Goal: Information Seeking & Learning: Learn about a topic

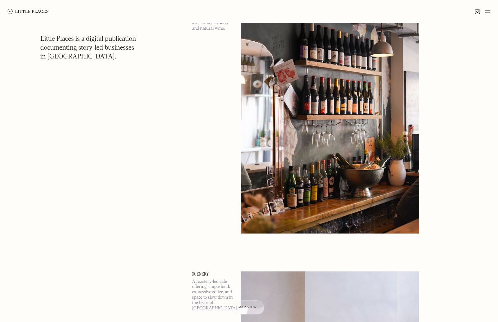
scroll to position [834, 0]
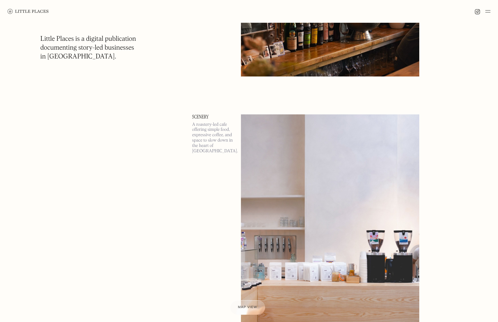
click at [252, 312] on div at bounding box center [247, 307] width 35 height 15
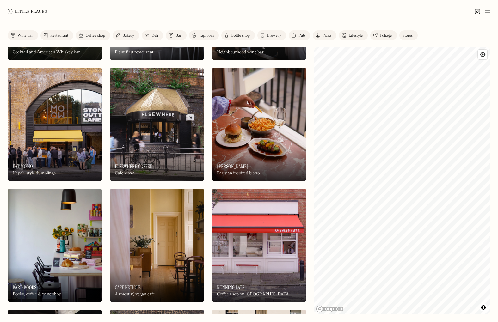
scroll to position [2739, 0]
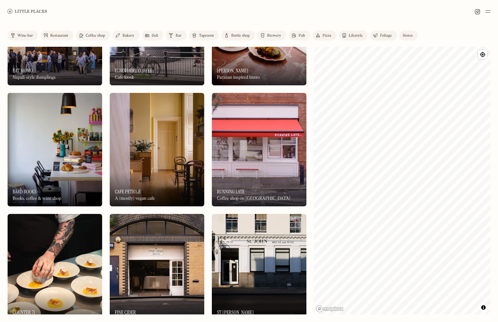
click at [75, 161] on img at bounding box center [55, 150] width 95 height 114
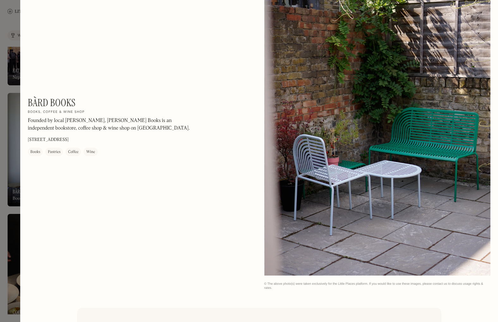
scroll to position [716, 0]
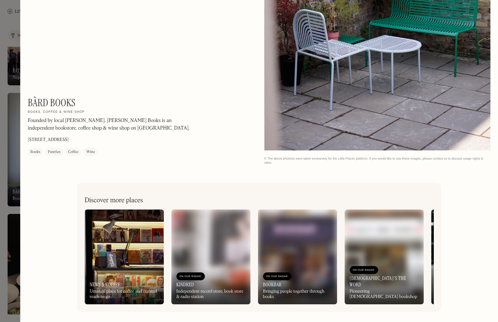
click at [11, 154] on div at bounding box center [249, 161] width 498 height 322
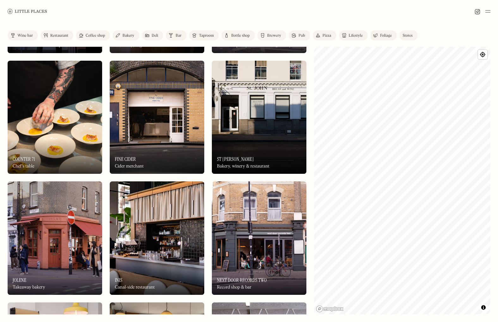
scroll to position [2953, 0]
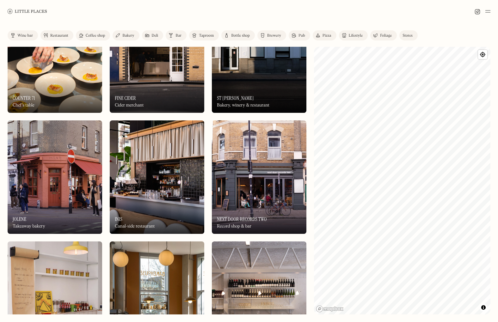
click at [129, 185] on img at bounding box center [157, 177] width 95 height 114
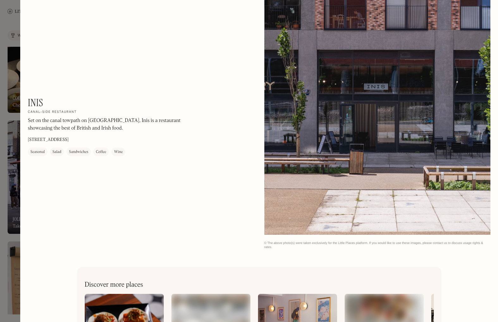
scroll to position [1003, 0]
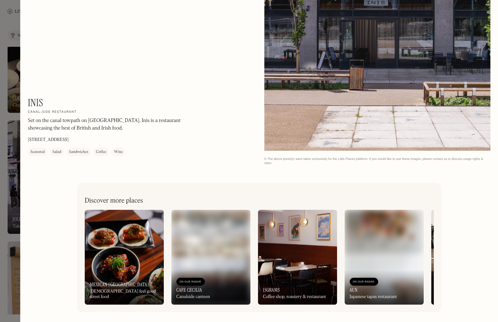
click at [18, 200] on div at bounding box center [249, 161] width 498 height 322
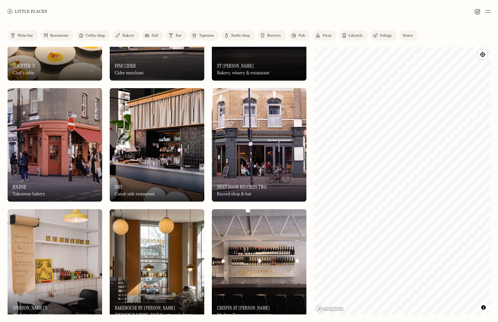
scroll to position [3067, 0]
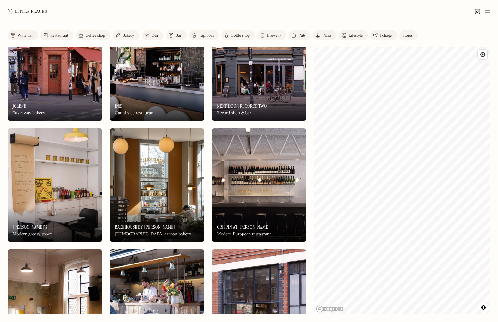
click at [243, 185] on img at bounding box center [259, 185] width 95 height 114
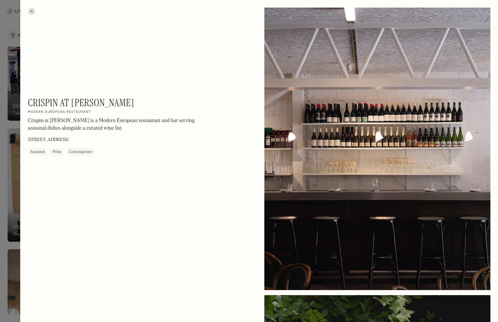
click at [8, 150] on div at bounding box center [249, 161] width 498 height 322
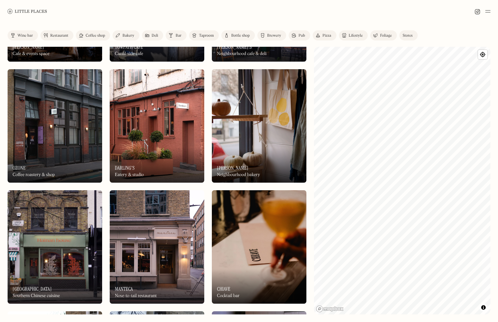
scroll to position [3377, 0]
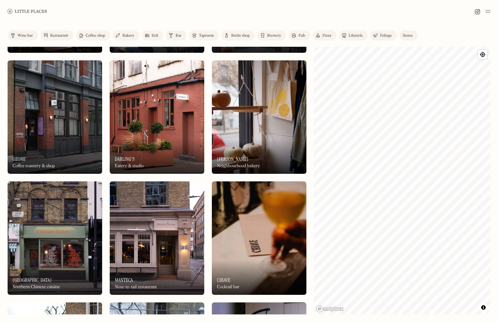
click at [163, 221] on img at bounding box center [157, 239] width 95 height 114
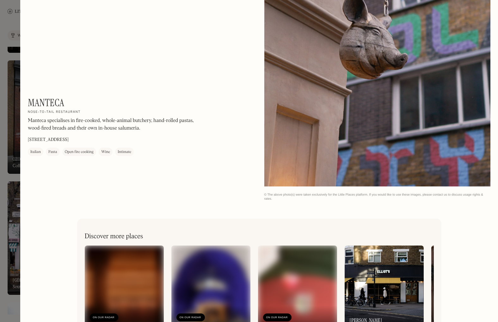
scroll to position [410, 0]
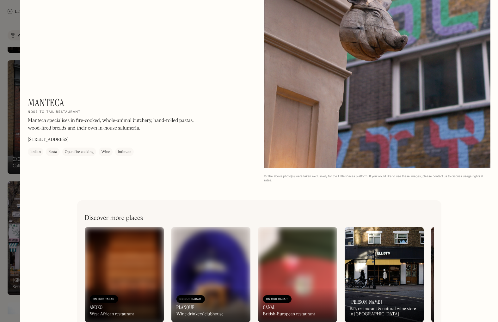
click at [5, 185] on div at bounding box center [249, 161] width 498 height 322
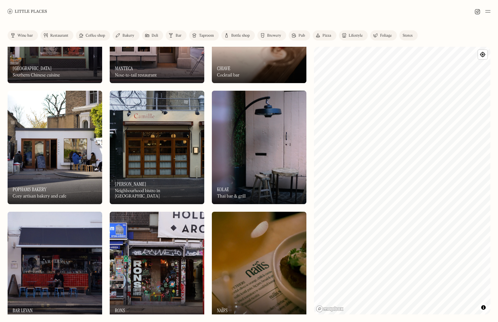
scroll to position [3602, 0]
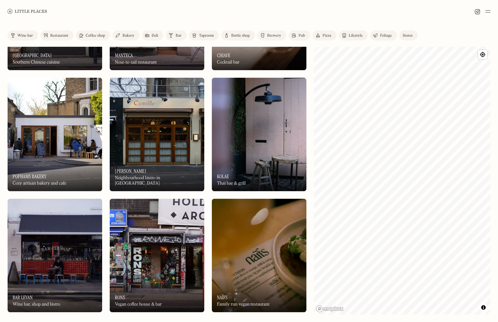
click at [228, 126] on img at bounding box center [259, 135] width 95 height 114
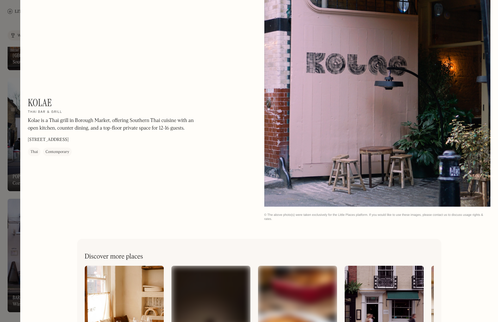
scroll to position [375, 0]
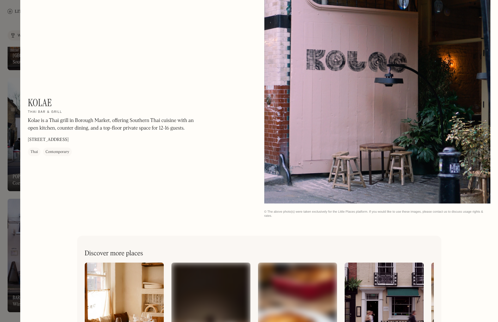
click at [14, 195] on div at bounding box center [249, 161] width 498 height 322
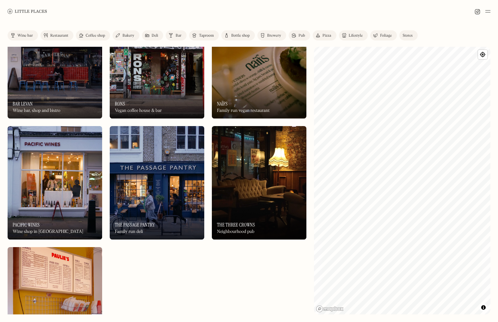
scroll to position [3815, 0]
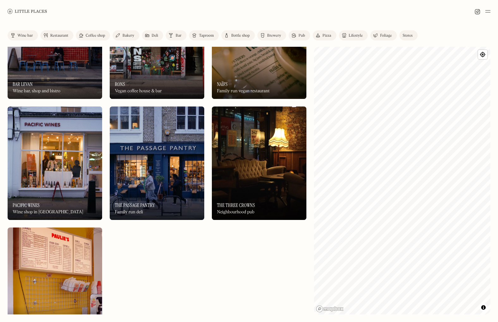
click at [242, 152] on img at bounding box center [259, 164] width 95 height 114
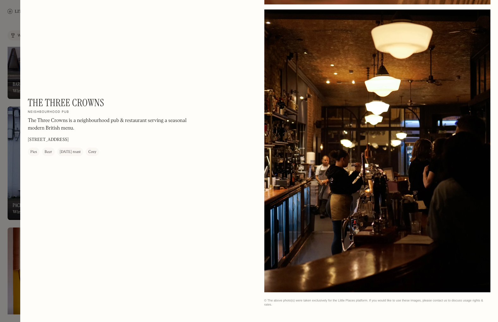
scroll to position [876, 0]
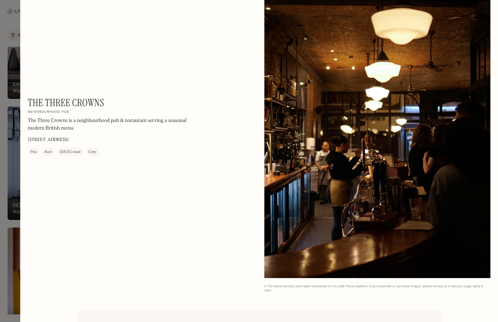
click at [9, 158] on div at bounding box center [249, 161] width 498 height 322
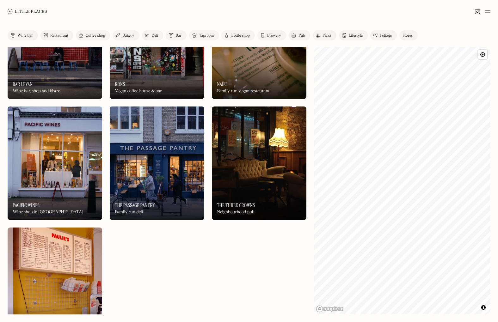
scroll to position [3859, 0]
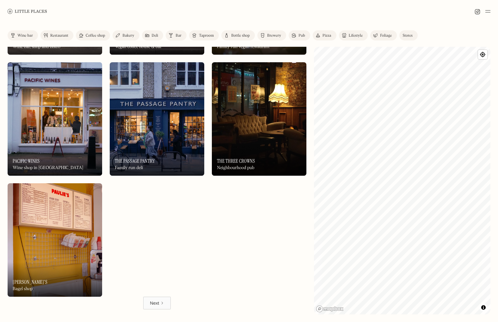
click at [95, 266] on div "On Our Radar Paulie's Bagel shop" at bounding box center [55, 279] width 95 height 35
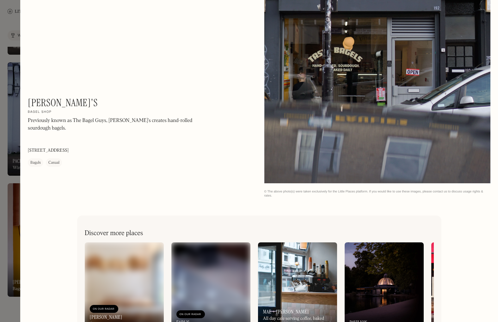
scroll to position [826, 0]
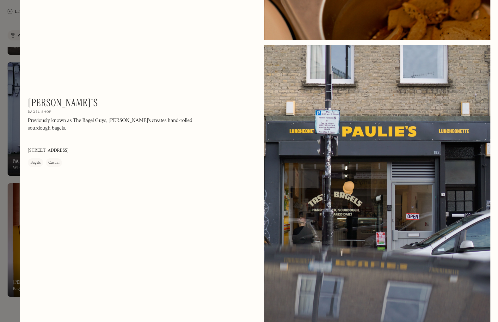
click at [14, 200] on div at bounding box center [249, 161] width 498 height 322
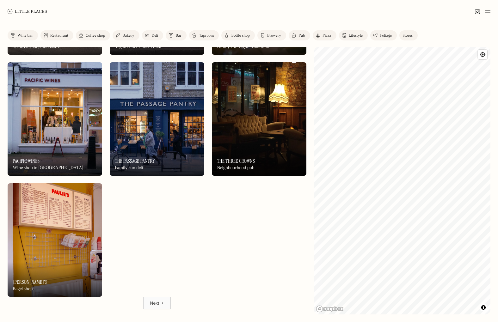
click at [151, 301] on div "Next" at bounding box center [154, 303] width 9 height 6
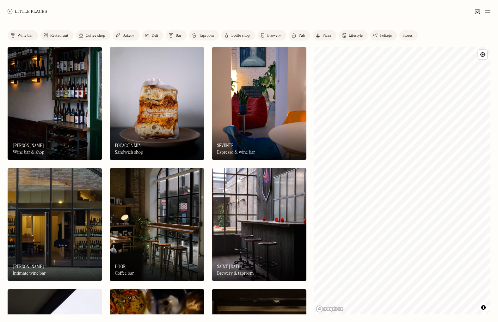
click at [155, 114] on img at bounding box center [157, 104] width 95 height 114
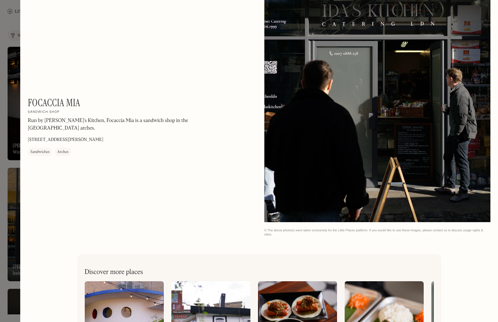
scroll to position [428, 0]
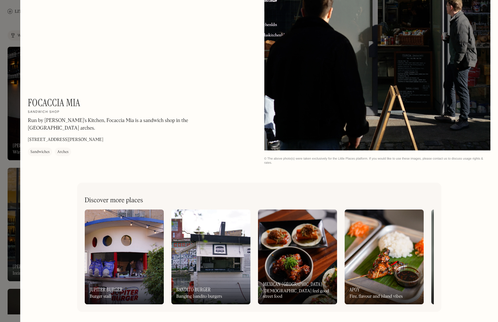
click at [11, 175] on div at bounding box center [249, 161] width 498 height 322
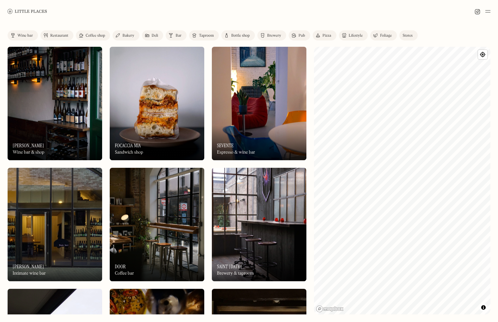
click at [247, 103] on img at bounding box center [259, 104] width 95 height 114
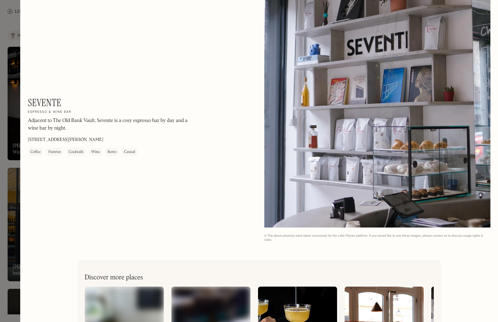
scroll to position [1003, 0]
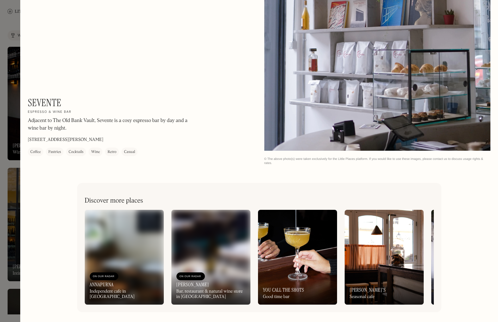
click at [13, 202] on div at bounding box center [249, 161] width 498 height 322
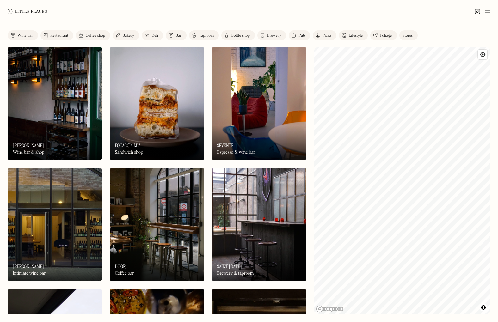
click at [243, 216] on img at bounding box center [259, 225] width 95 height 114
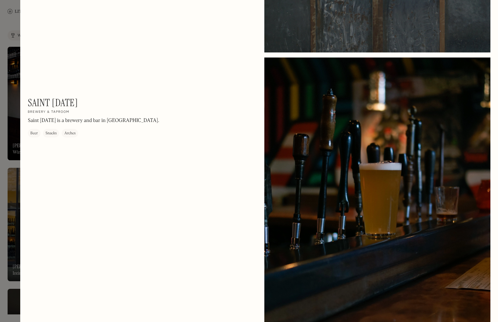
scroll to position [815, 0]
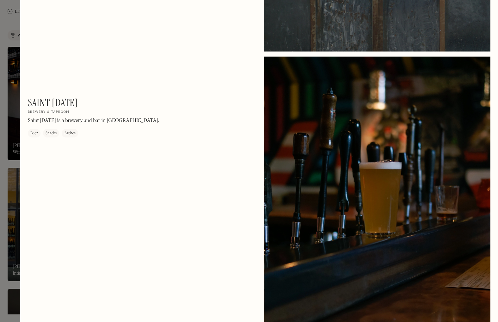
click at [11, 140] on div at bounding box center [249, 161] width 498 height 322
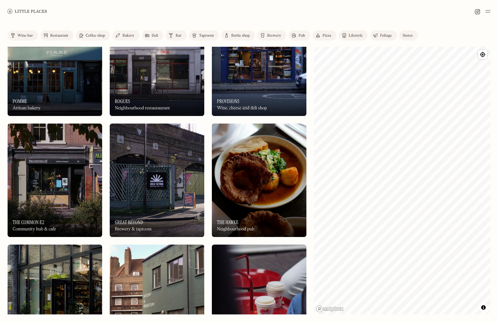
scroll to position [673, 0]
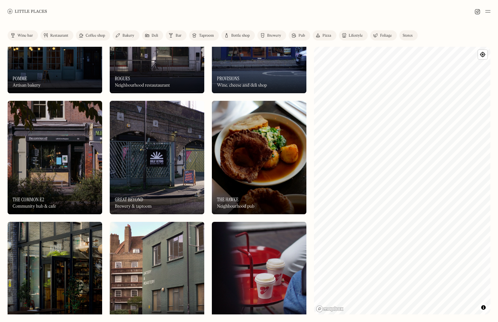
click at [154, 147] on img at bounding box center [157, 158] width 95 height 114
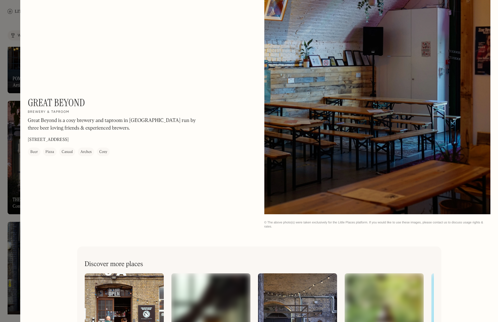
scroll to position [1003, 0]
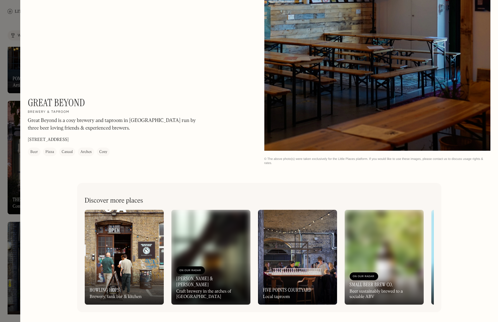
click at [13, 192] on div at bounding box center [249, 161] width 498 height 322
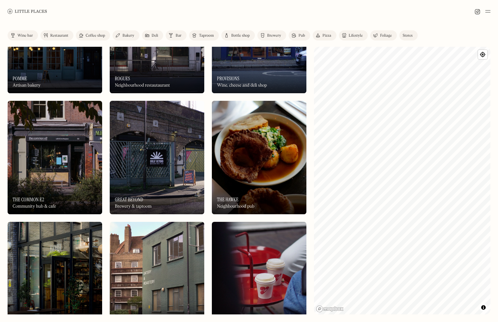
click at [146, 162] on img at bounding box center [157, 158] width 95 height 114
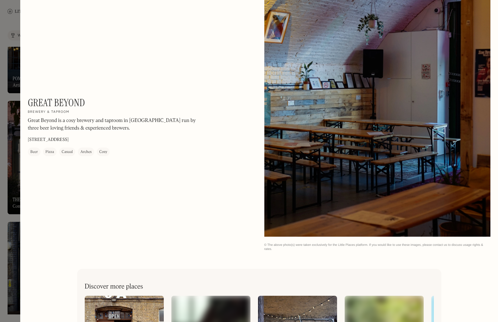
scroll to position [1003, 0]
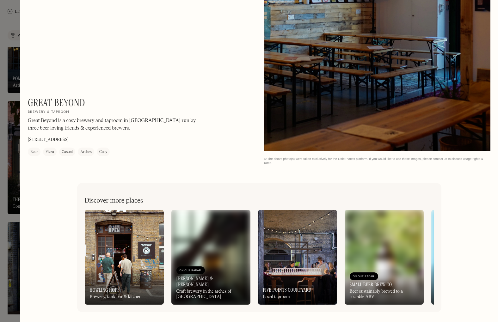
click at [133, 239] on img at bounding box center [124, 257] width 79 height 95
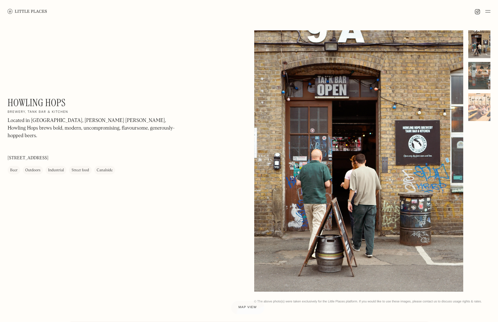
click at [478, 73] on div at bounding box center [479, 76] width 22 height 28
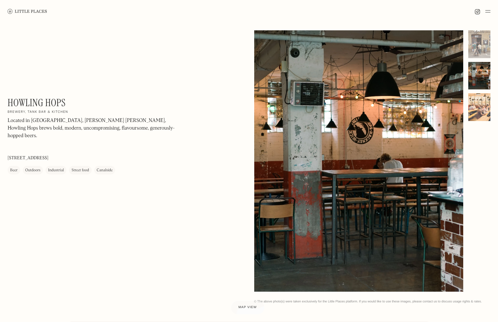
click at [476, 116] on div at bounding box center [479, 107] width 22 height 28
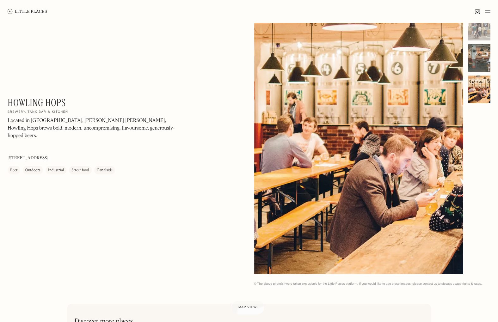
scroll to position [16, 0]
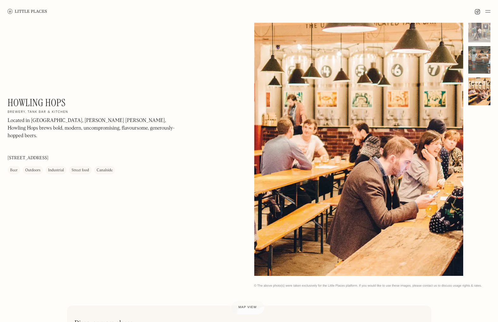
click at [482, 54] on div at bounding box center [479, 60] width 22 height 28
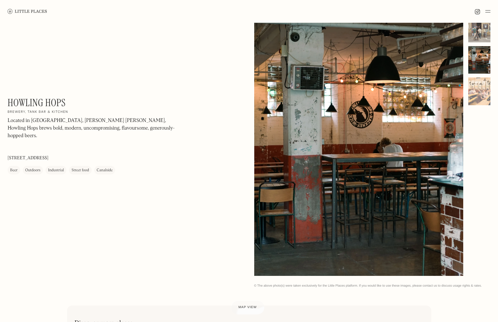
click at [476, 34] on div at bounding box center [479, 29] width 22 height 28
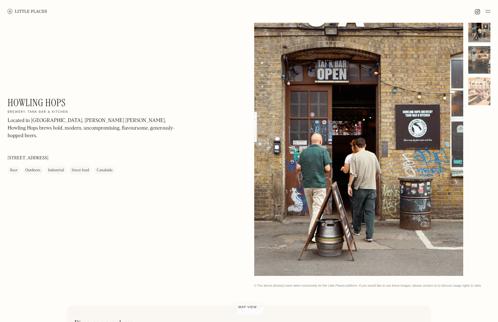
click at [476, 60] on div at bounding box center [479, 60] width 22 height 28
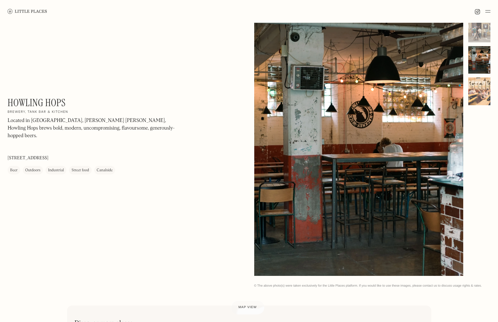
click at [476, 87] on div at bounding box center [479, 91] width 22 height 28
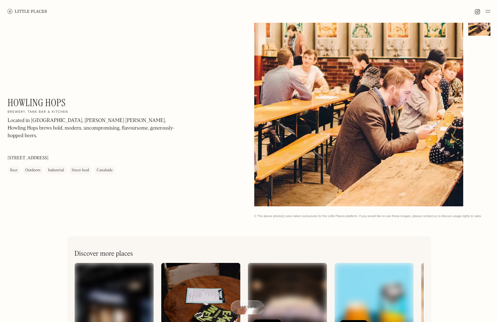
scroll to position [239, 0]
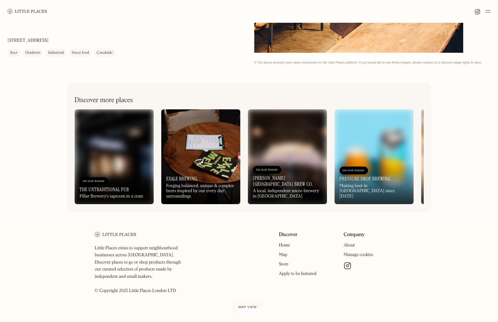
click at [225, 151] on img at bounding box center [200, 156] width 79 height 95
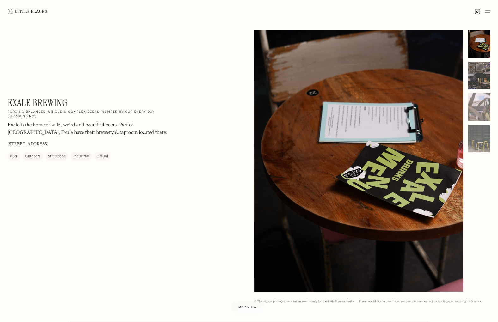
click at [480, 75] on div at bounding box center [479, 76] width 22 height 28
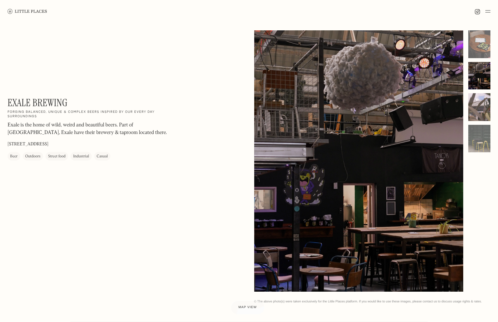
click at [475, 117] on div at bounding box center [479, 107] width 22 height 28
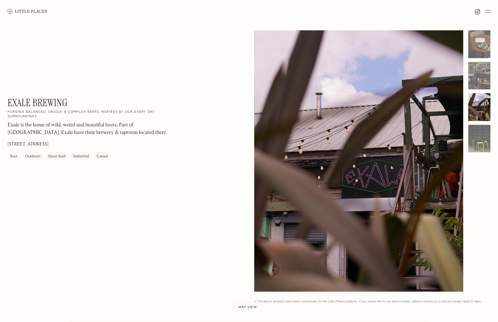
click at [477, 153] on div "No items found. No items found. © The above photo(s) were taken exclusively for…" at bounding box center [372, 167] width 237 height 274
click at [481, 140] on div at bounding box center [479, 139] width 22 height 28
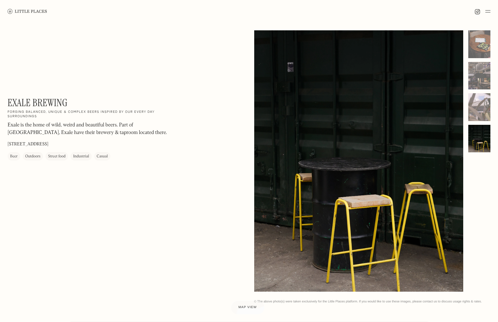
click at [19, 9] on img at bounding box center [28, 11] width 40 height 5
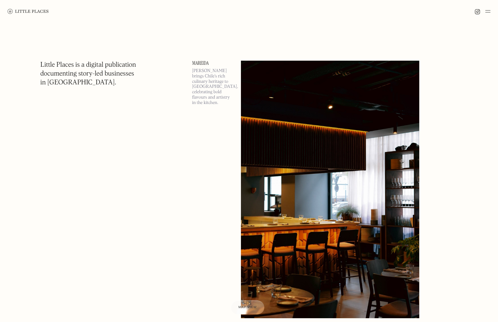
click at [486, 13] on img at bounding box center [487, 12] width 5 height 8
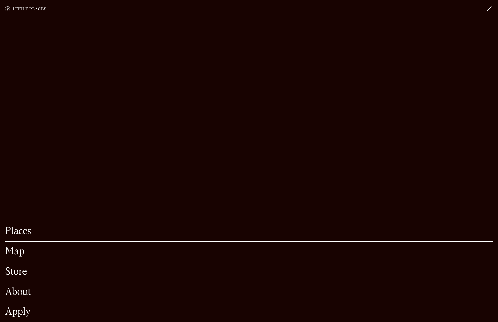
click at [18, 272] on link "Store" at bounding box center [249, 272] width 488 height 10
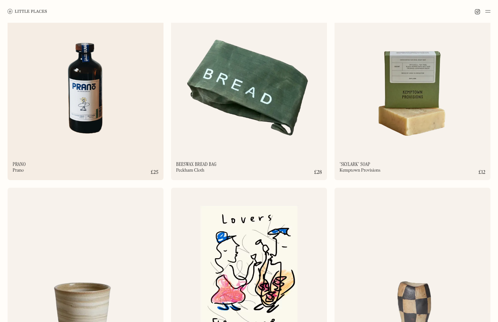
scroll to position [2213, 0]
